Goal: Task Accomplishment & Management: Manage account settings

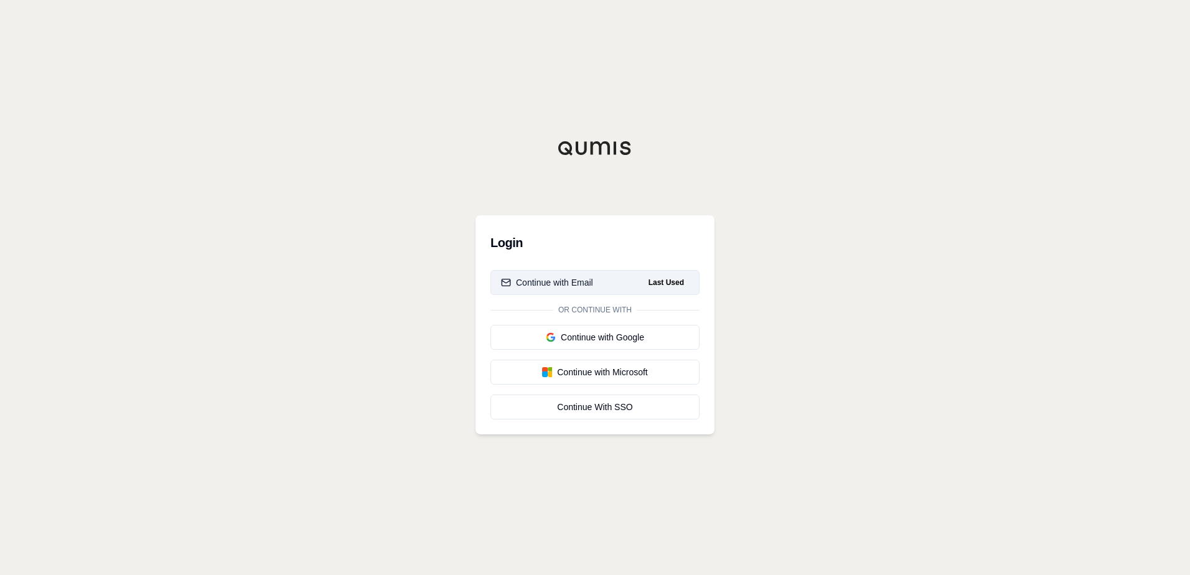
click at [575, 284] on div "Continue with Email" at bounding box center [547, 282] width 92 height 12
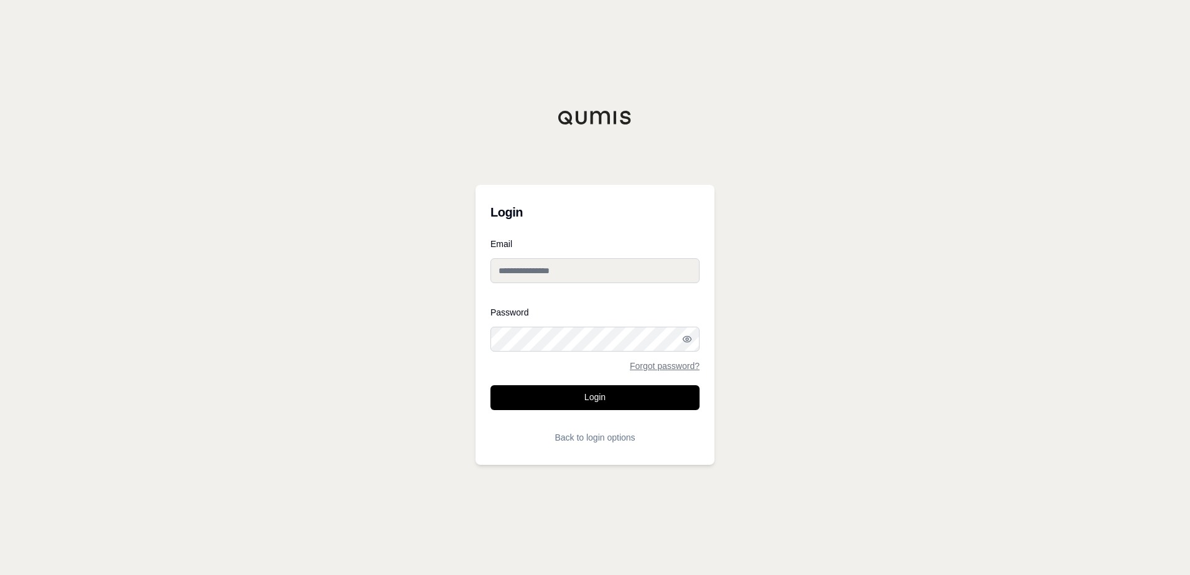
click at [532, 275] on input "Email" at bounding box center [595, 270] width 209 height 25
type input "**********"
click at [491, 385] on button "Login" at bounding box center [595, 397] width 209 height 25
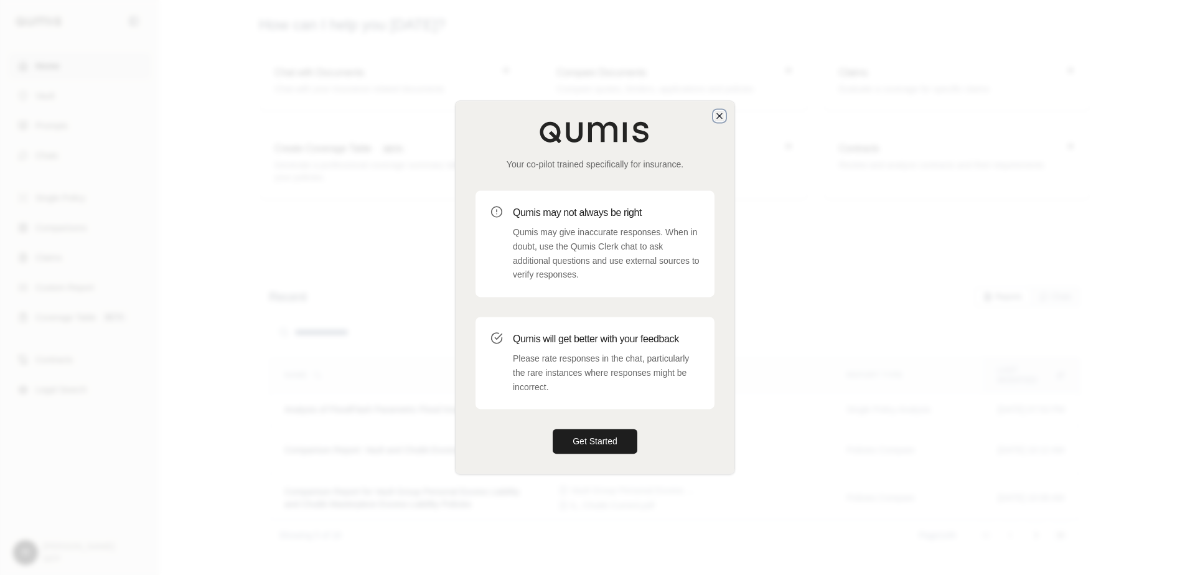
click at [718, 114] on icon "button" at bounding box center [719, 115] width 5 height 5
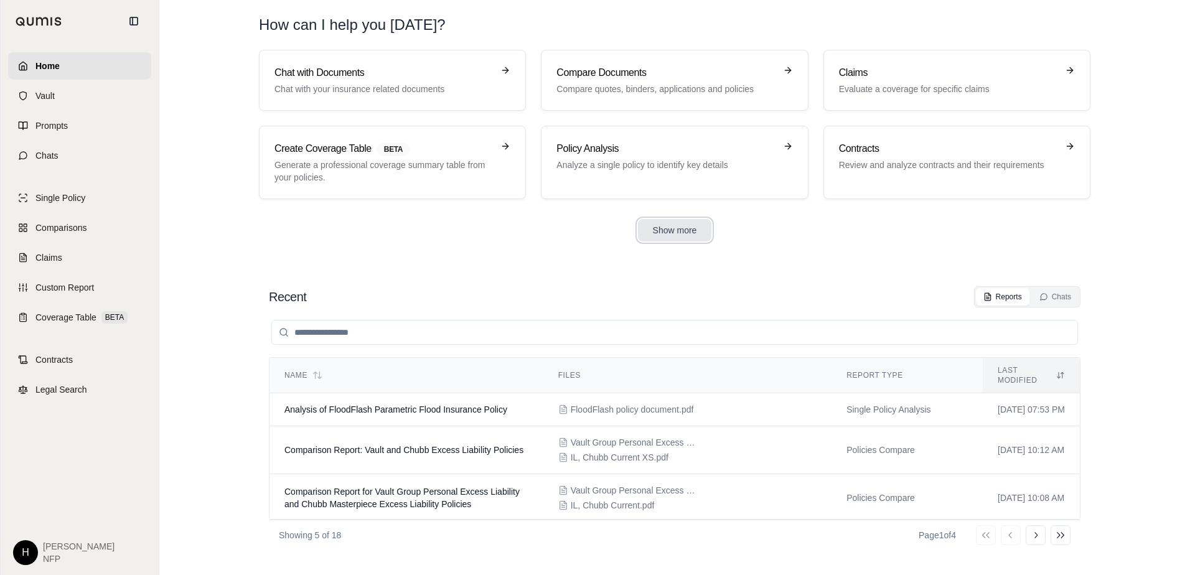
click at [675, 232] on button "Show more" at bounding box center [675, 230] width 74 height 22
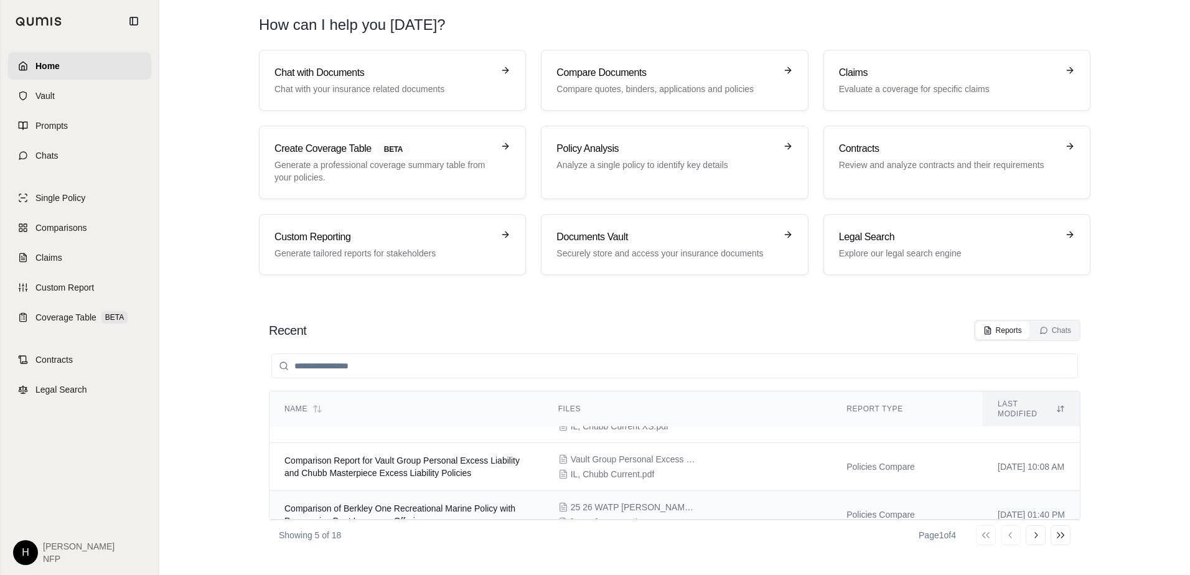
scroll to position [122, 0]
